Goal: Find specific page/section: Find specific page/section

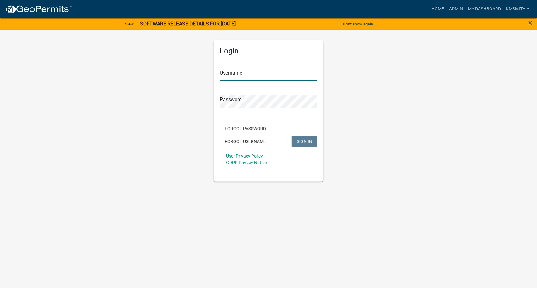
type input "kmsmith"
click at [313, 143] on button "SIGN IN" at bounding box center [304, 141] width 25 height 11
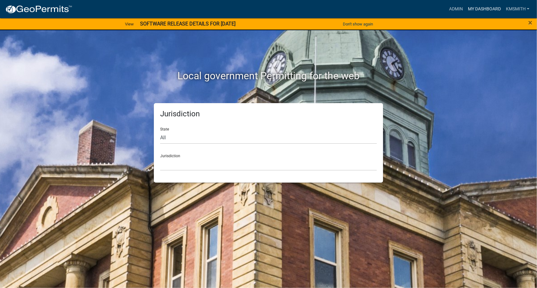
click at [468, 8] on link "My Dashboard" at bounding box center [484, 9] width 38 height 12
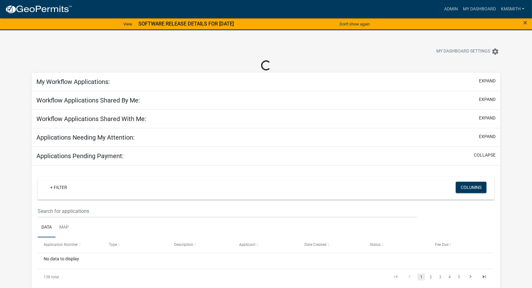
select select "2: 50"
